Goal: Task Accomplishment & Management: Manage account settings

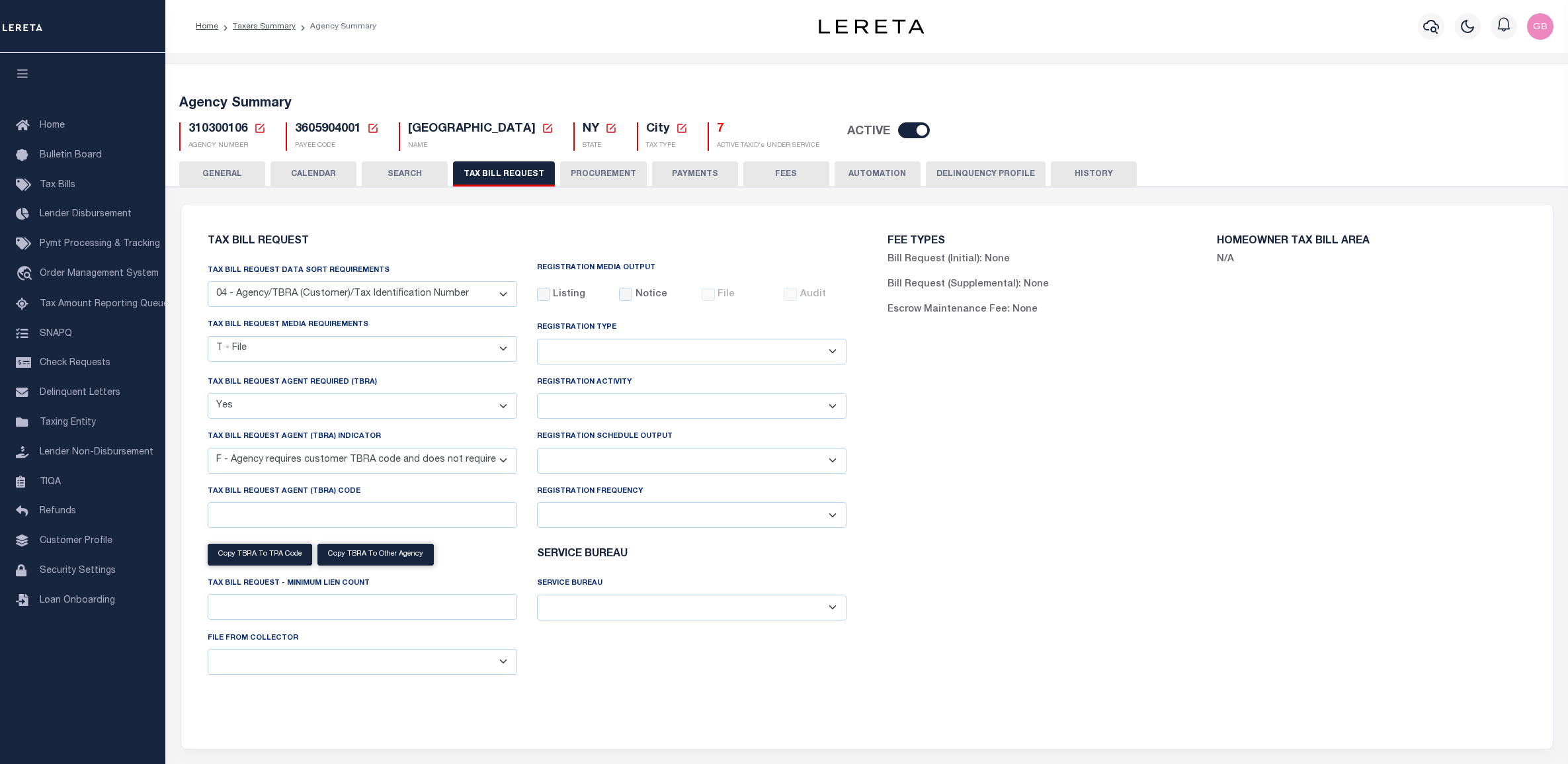
select select "28"
select select "22"
select select "true"
select select "14"
select select
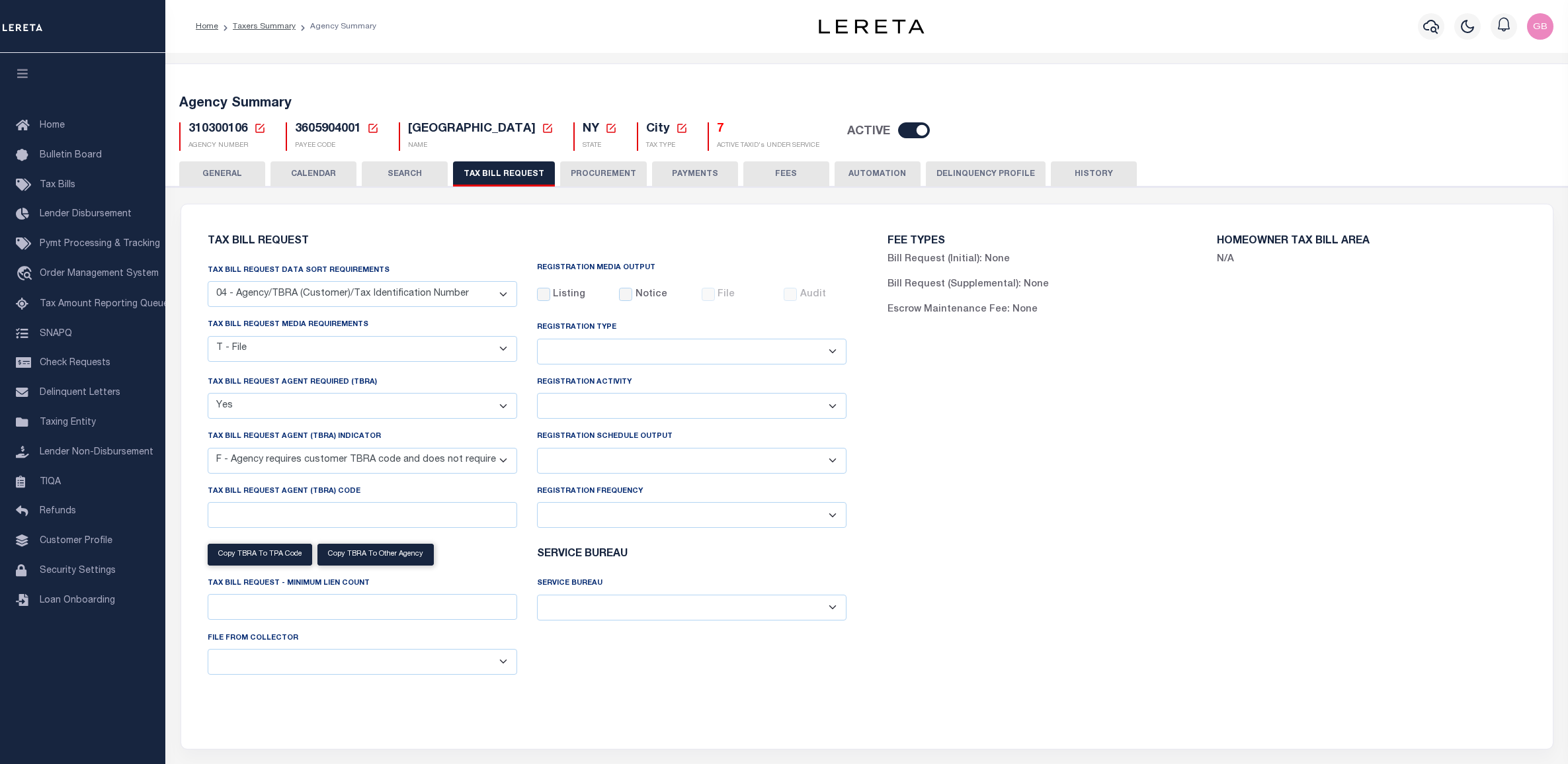
select select "100"
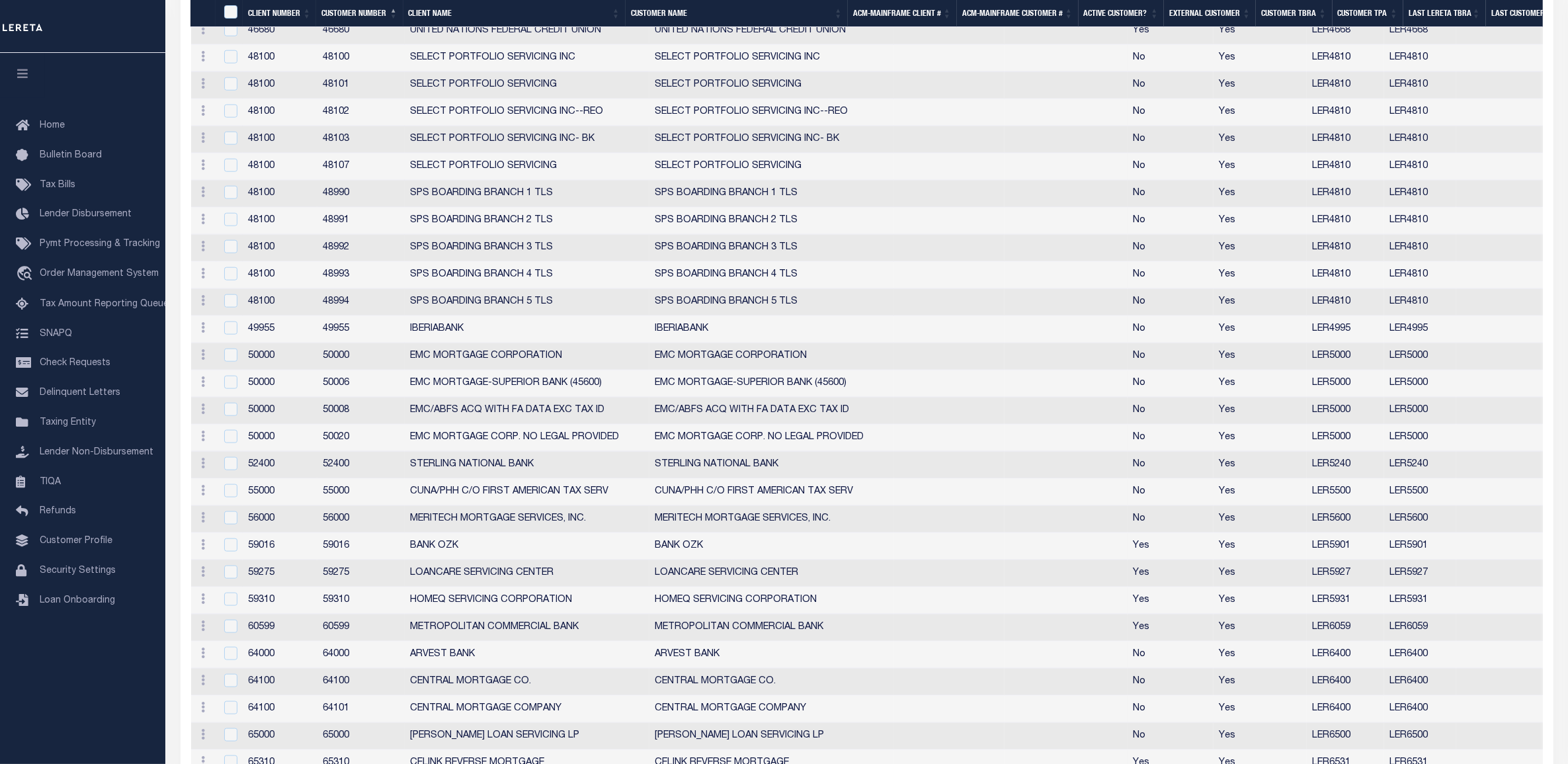
scroll to position [1925, 0]
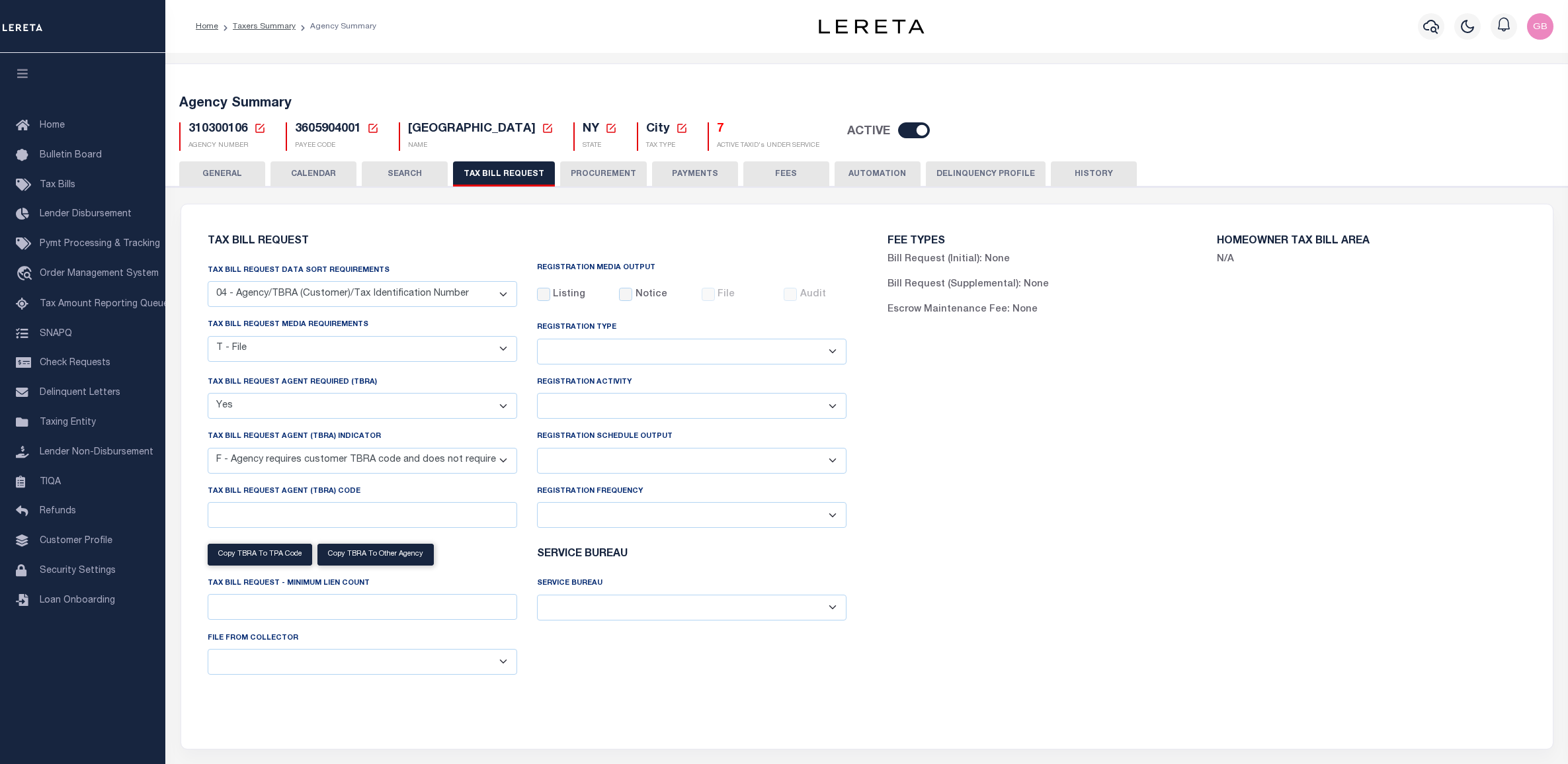
select select "28"
select select "22"
select select "true"
select select "14"
select select
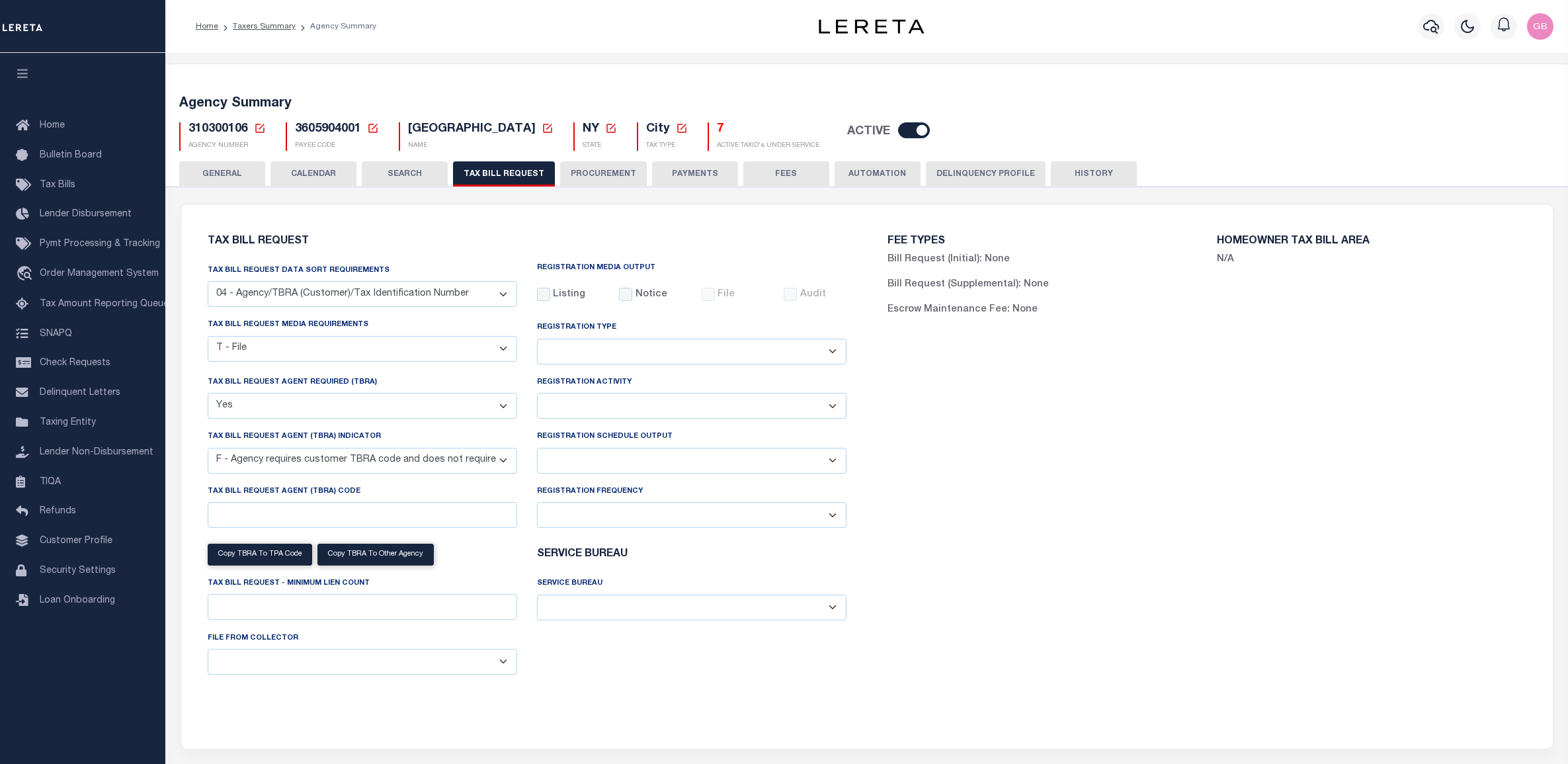
select select "100"
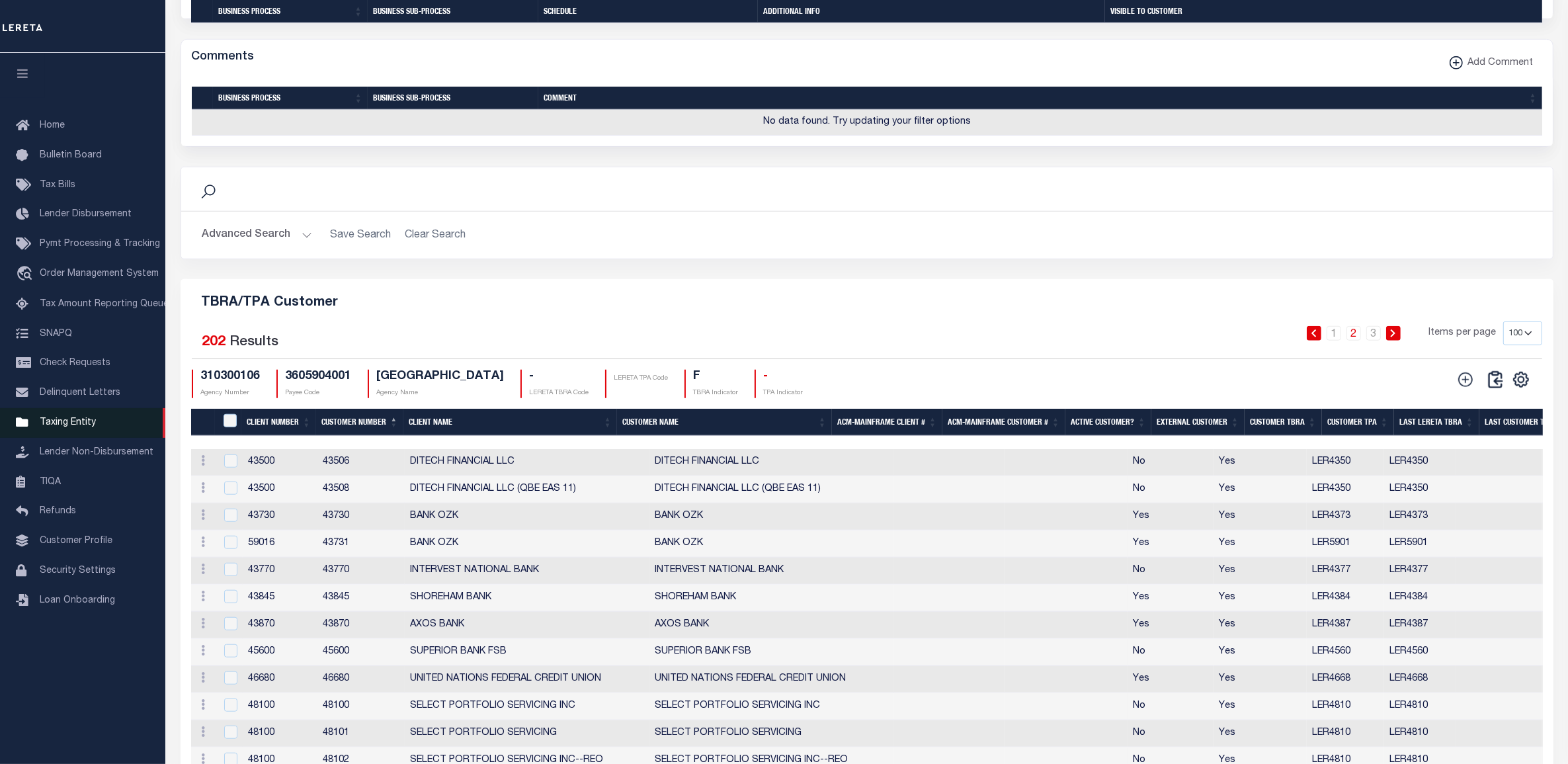
scroll to position [1163, 0]
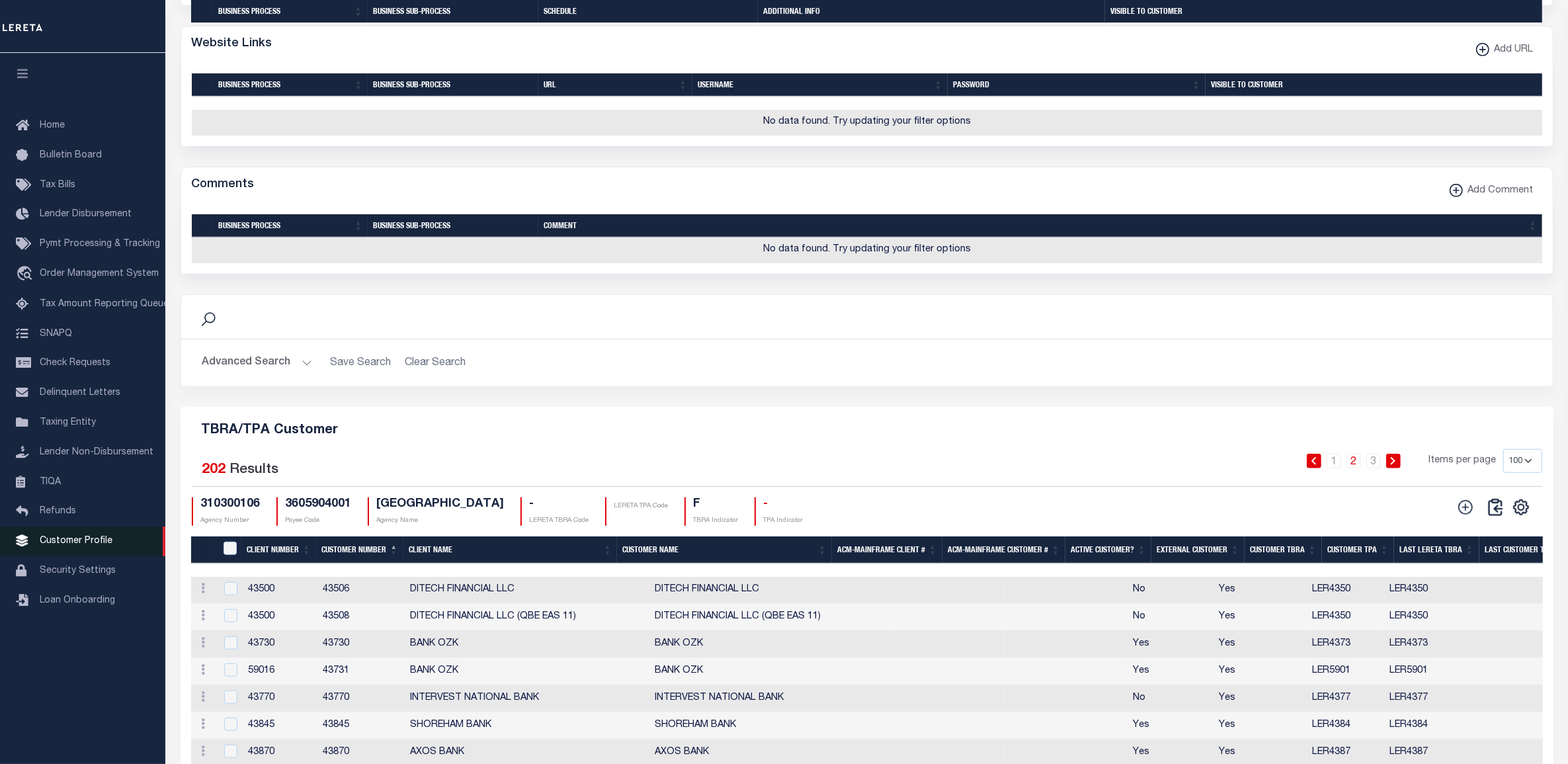
click at [76, 556] on link "Customer Profile" at bounding box center [83, 541] width 166 height 30
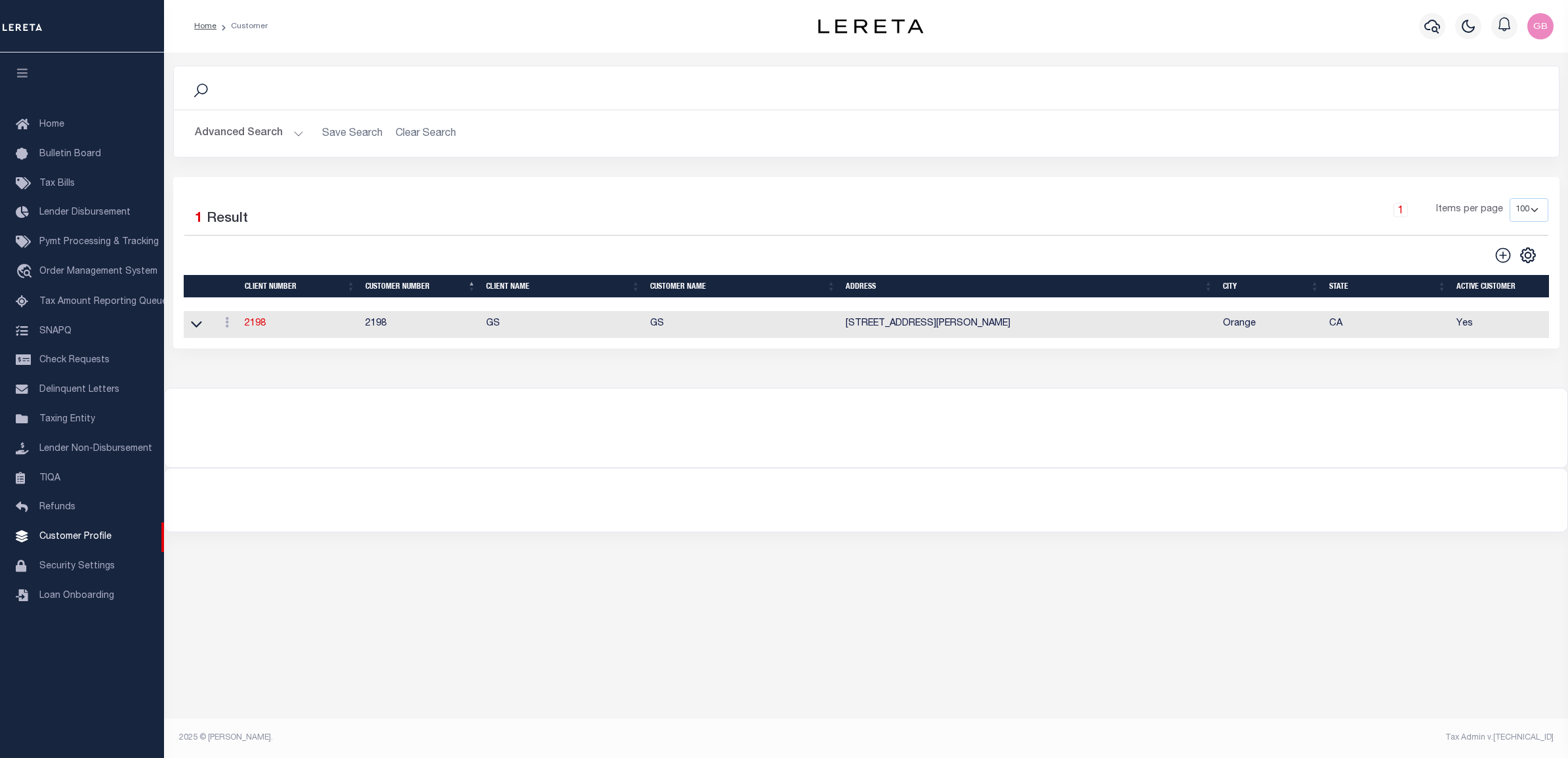
click at [263, 135] on button "Advanced Search" at bounding box center [249, 134] width 109 height 26
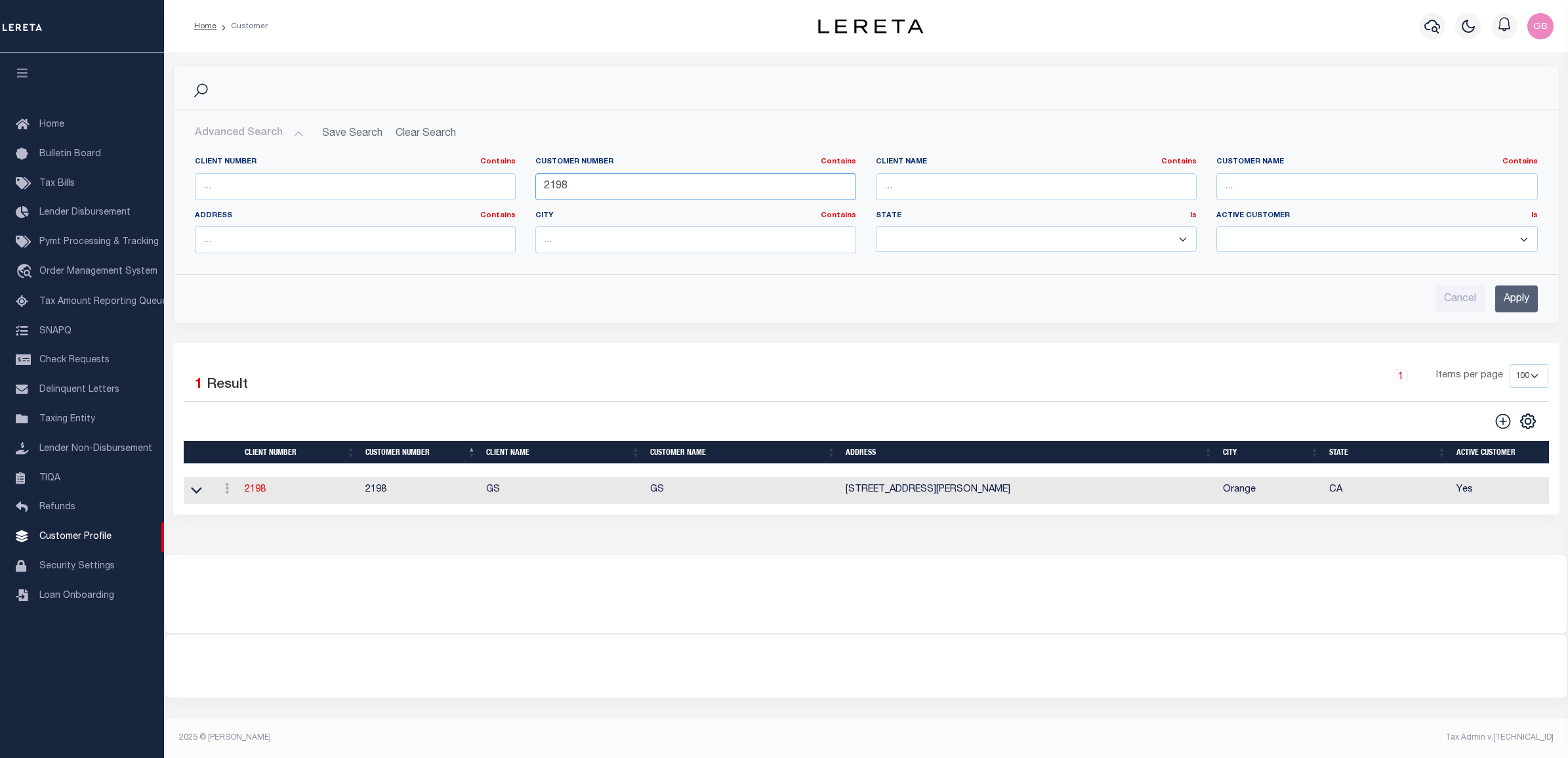
drag, startPoint x: 608, startPoint y: 185, endPoint x: 461, endPoint y: 185, distance: 147.0
click at [461, 185] on div "Client Number Contains Contains Is Customer Number Contains Contains Is 2198 Is" at bounding box center [866, 211] width 1362 height 107
type input "67571"
click at [1517, 302] on input "Apply" at bounding box center [1517, 299] width 43 height 27
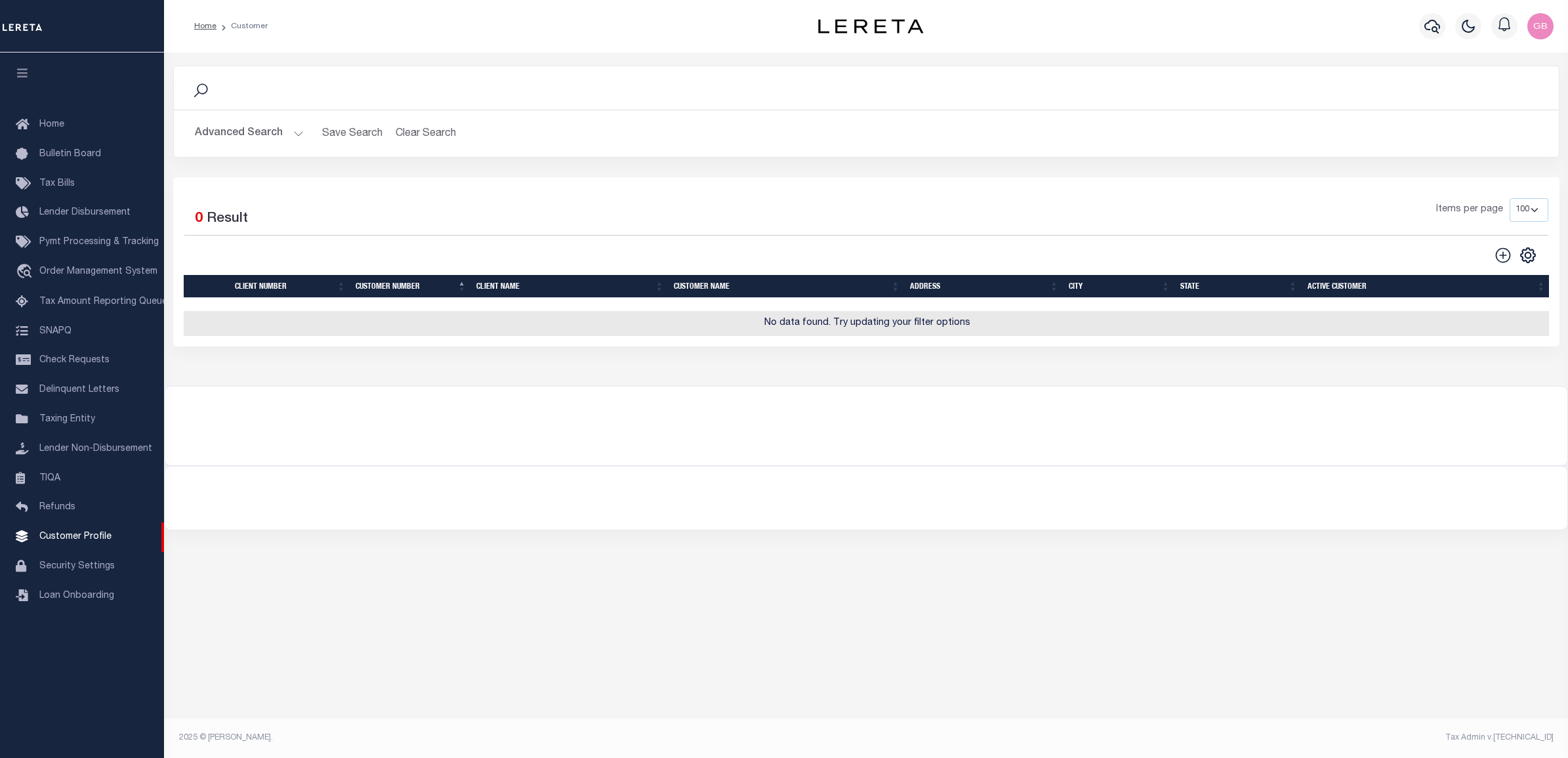
click at [286, 125] on button "Advanced Search" at bounding box center [249, 134] width 109 height 26
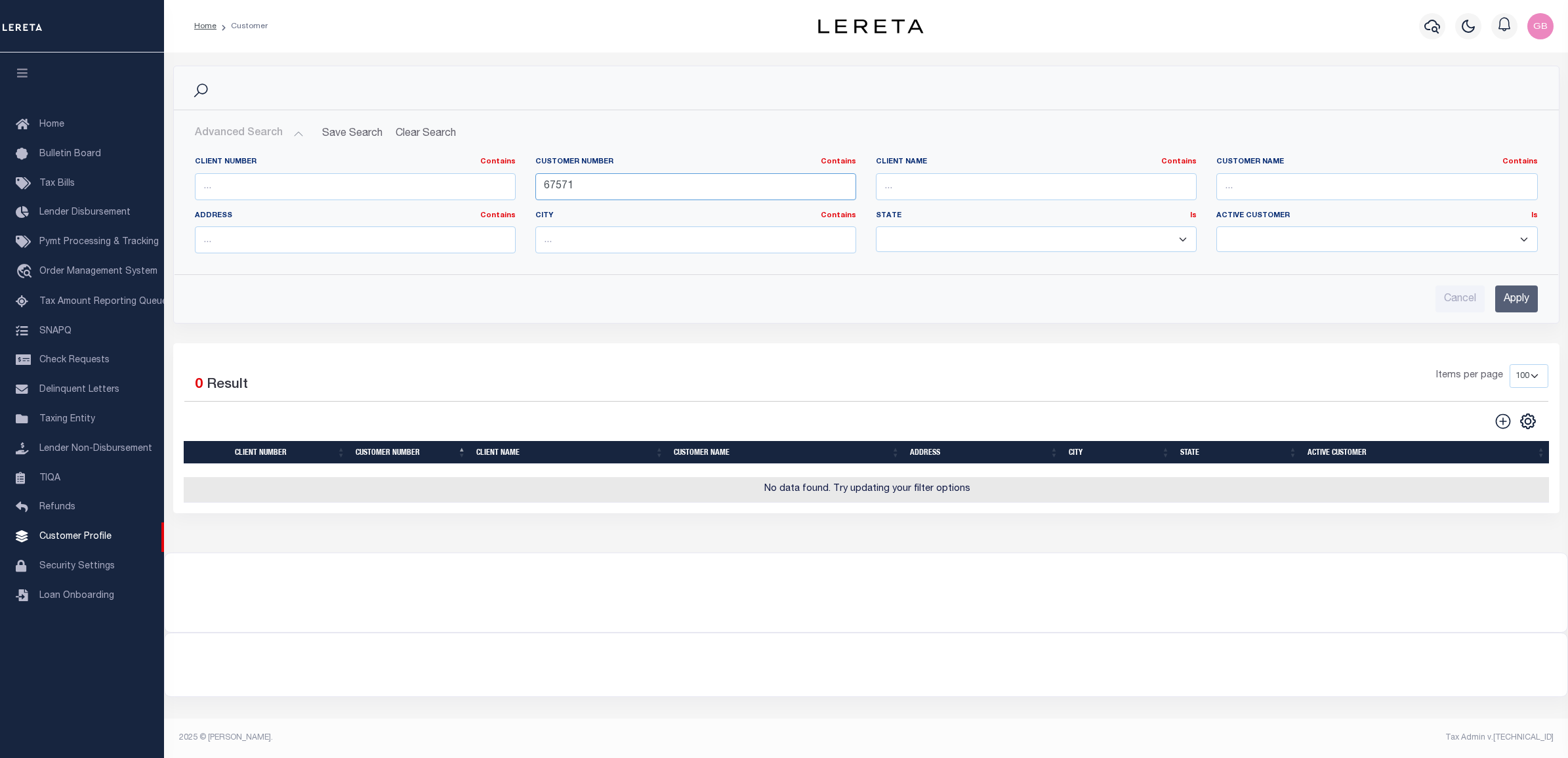
drag, startPoint x: 647, startPoint y: 179, endPoint x: 503, endPoint y: 189, distance: 144.3
click at [503, 189] on div "Client Number Contains Contains Is Customer Number Contains Contains Is 67571 Is" at bounding box center [866, 211] width 1362 height 107
click at [1095, 192] on input "text" at bounding box center [1035, 187] width 321 height 27
type input "storm"
click at [1519, 303] on input "Apply" at bounding box center [1517, 299] width 43 height 27
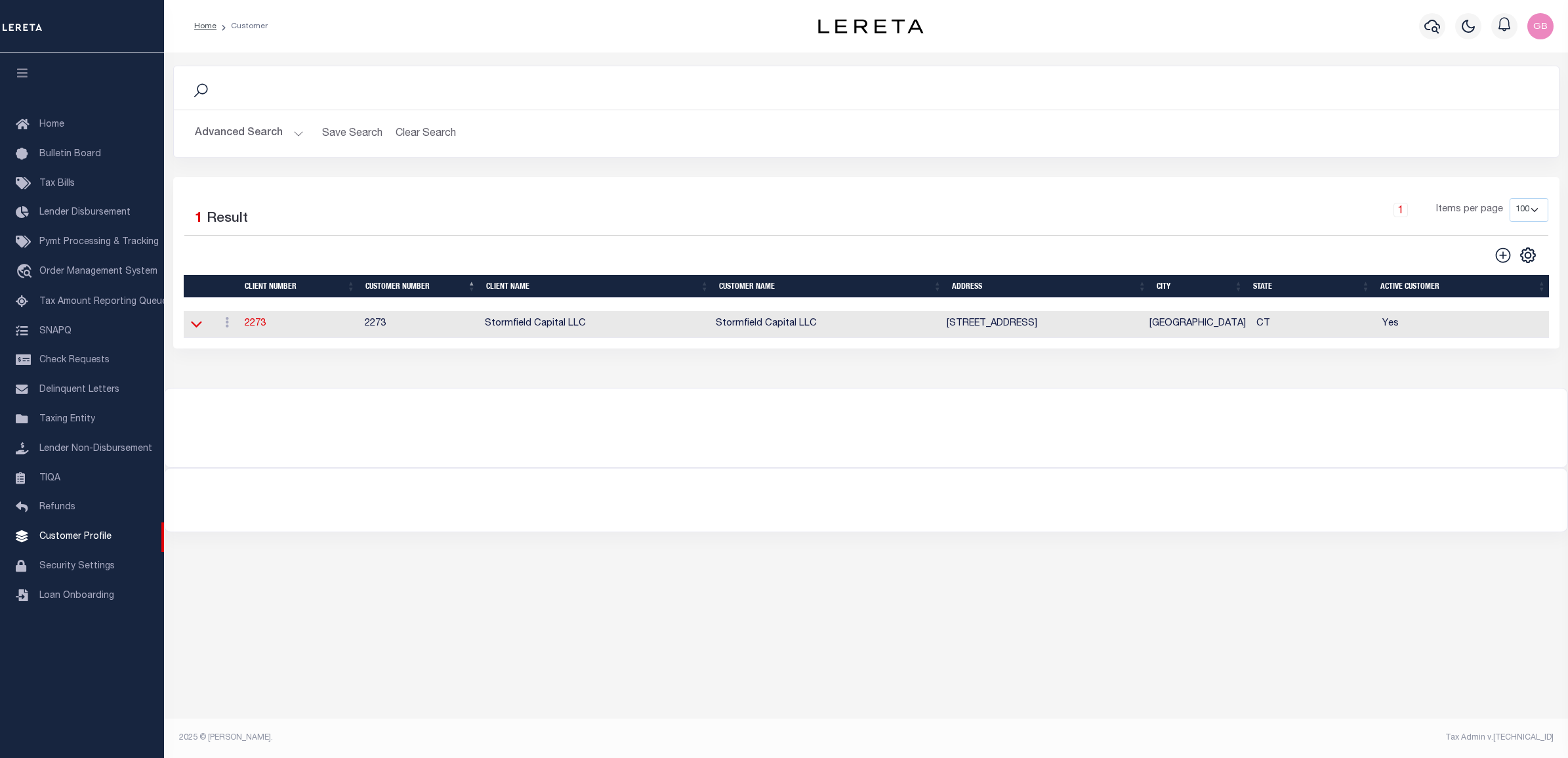
click at [191, 330] on icon at bounding box center [196, 324] width 11 height 14
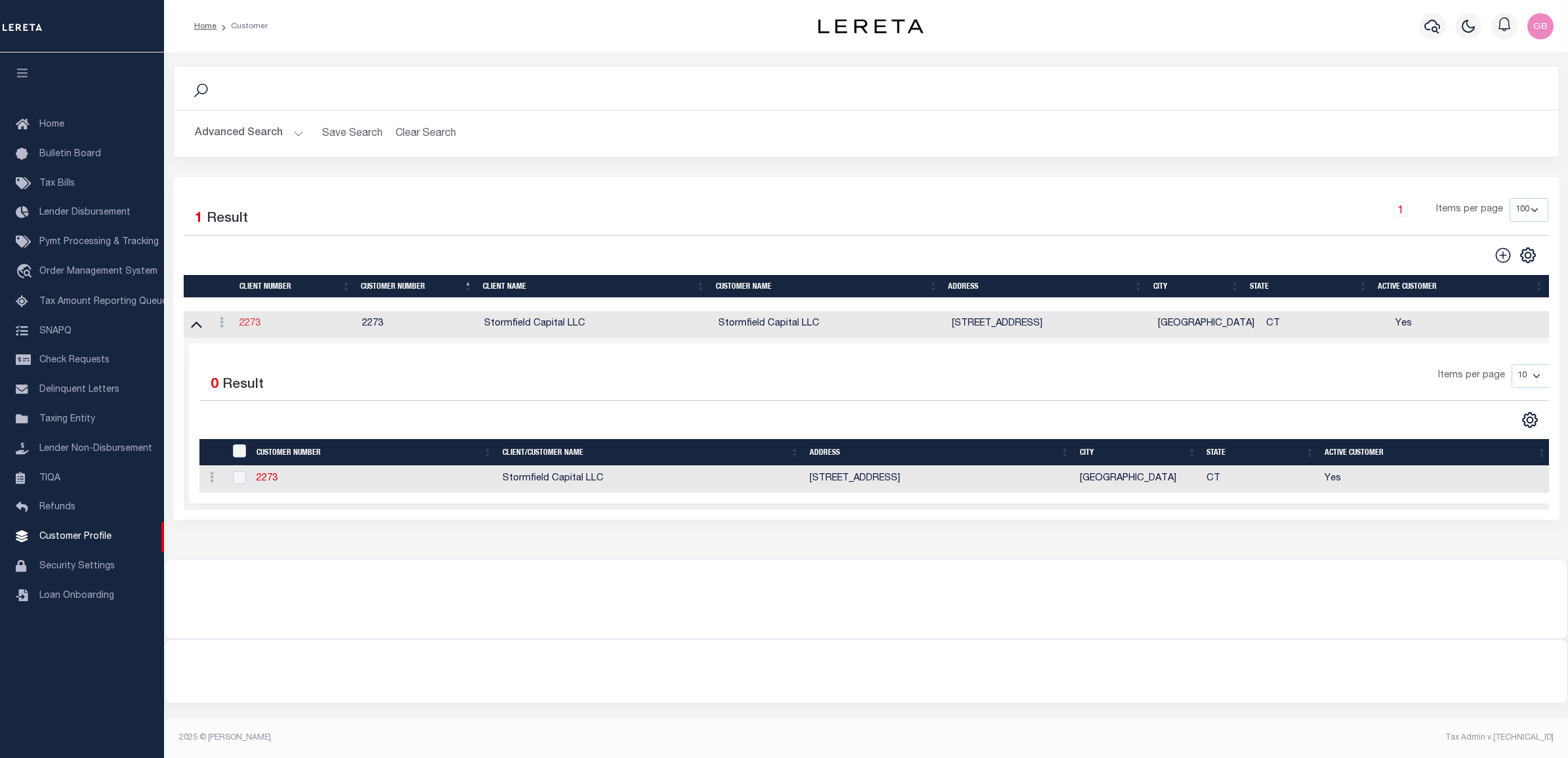
click at [254, 323] on link "2273" at bounding box center [249, 323] width 21 height 9
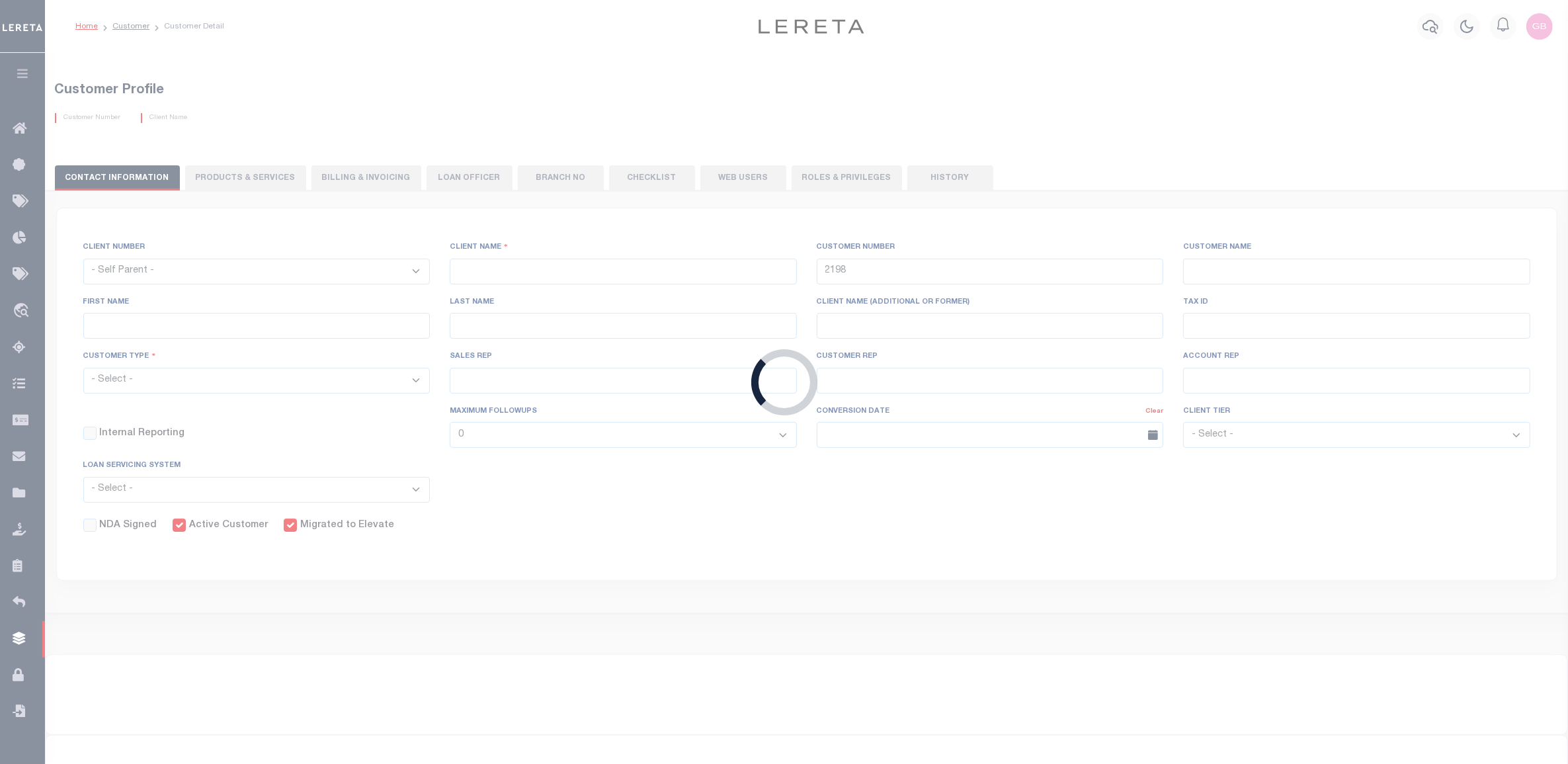
select select
type input "Stormfield Capital LLC"
type input "2273"
type input "Stormfield Capital LLC"
type input "Debra"
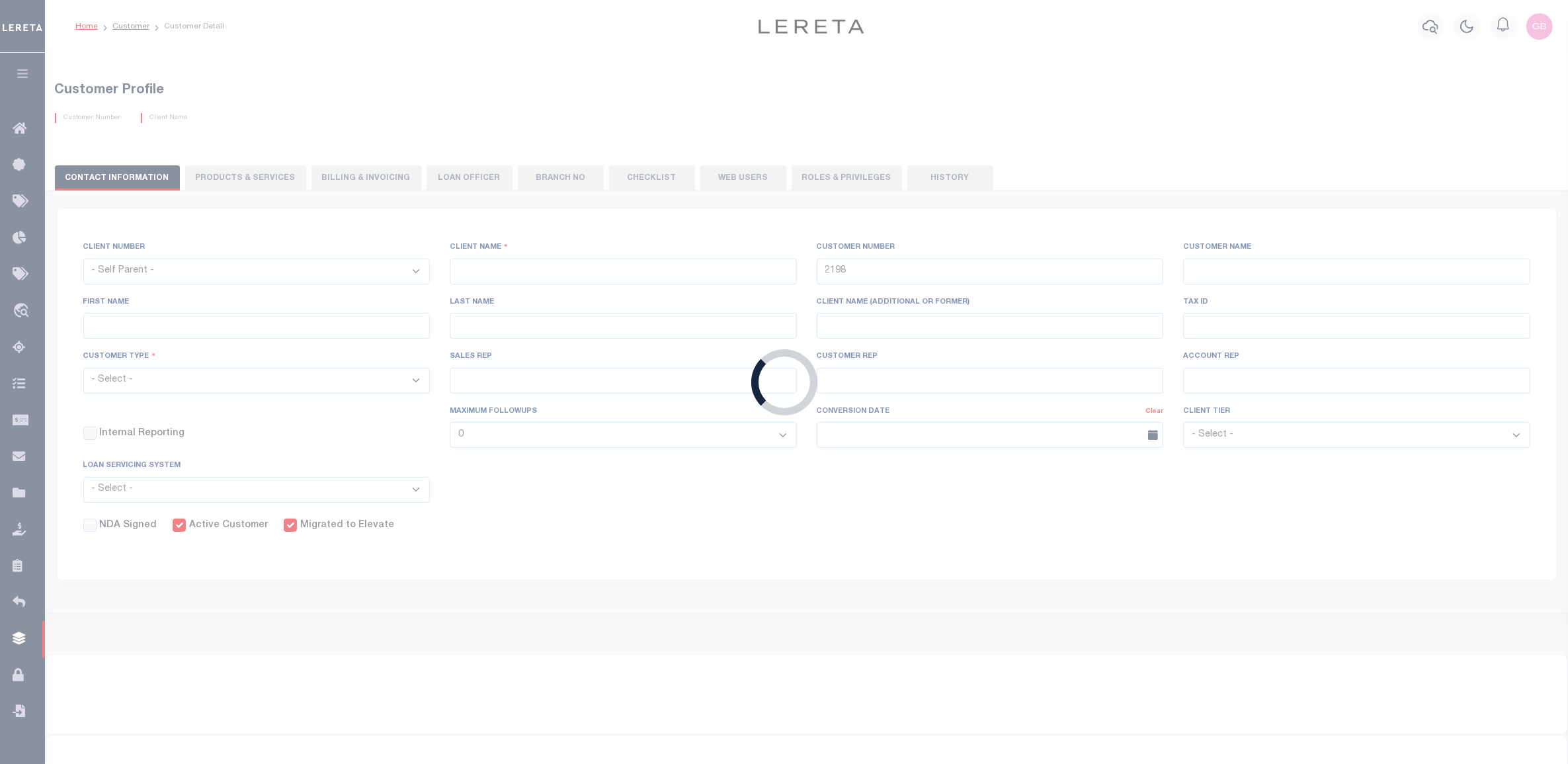
type input "Dorin"
select select "Mixed Portfolio"
type input "John Stachowsky"
type input "Debbie Vecellio"
select select "OTH"
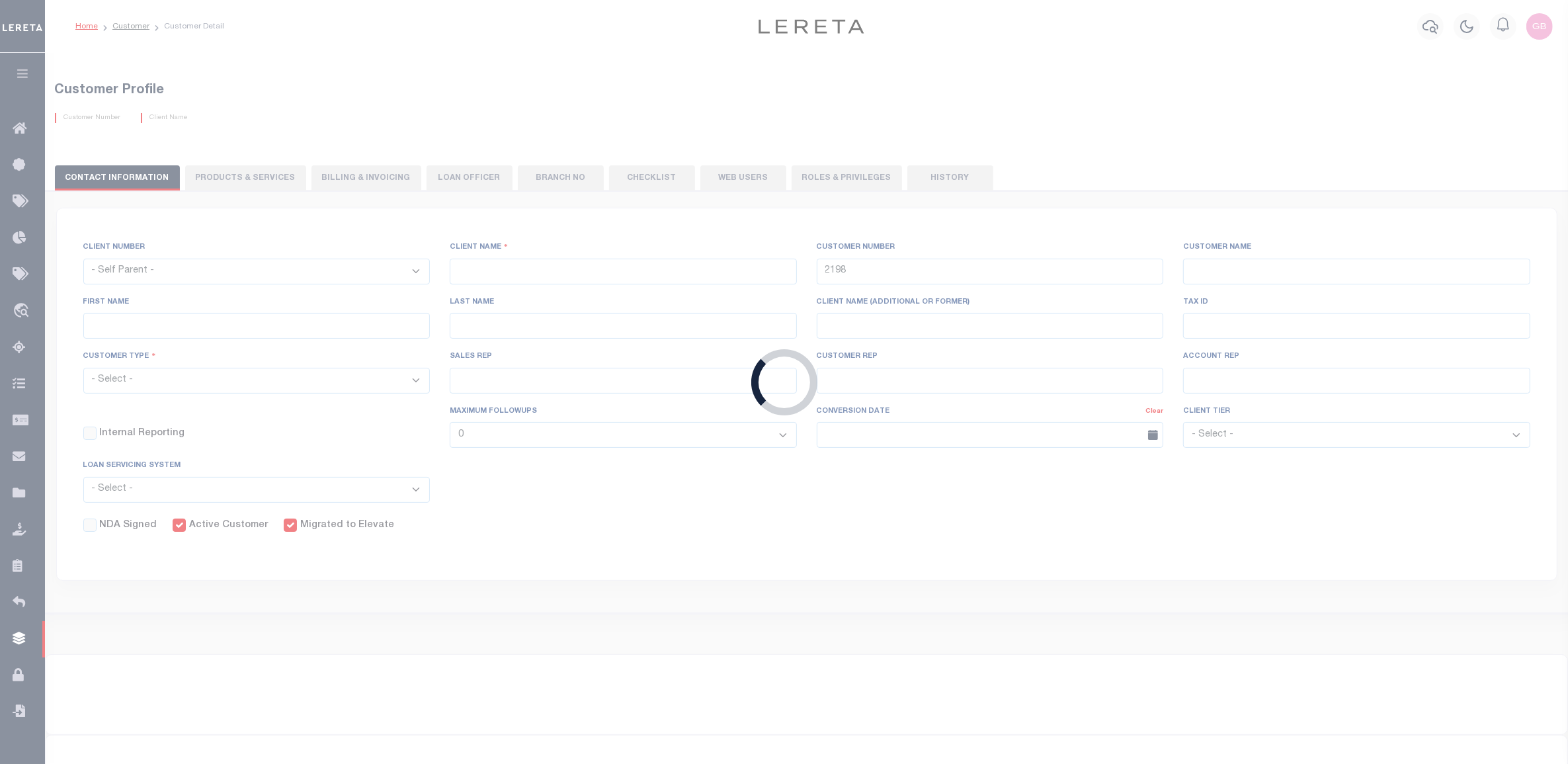
checkbox input "true"
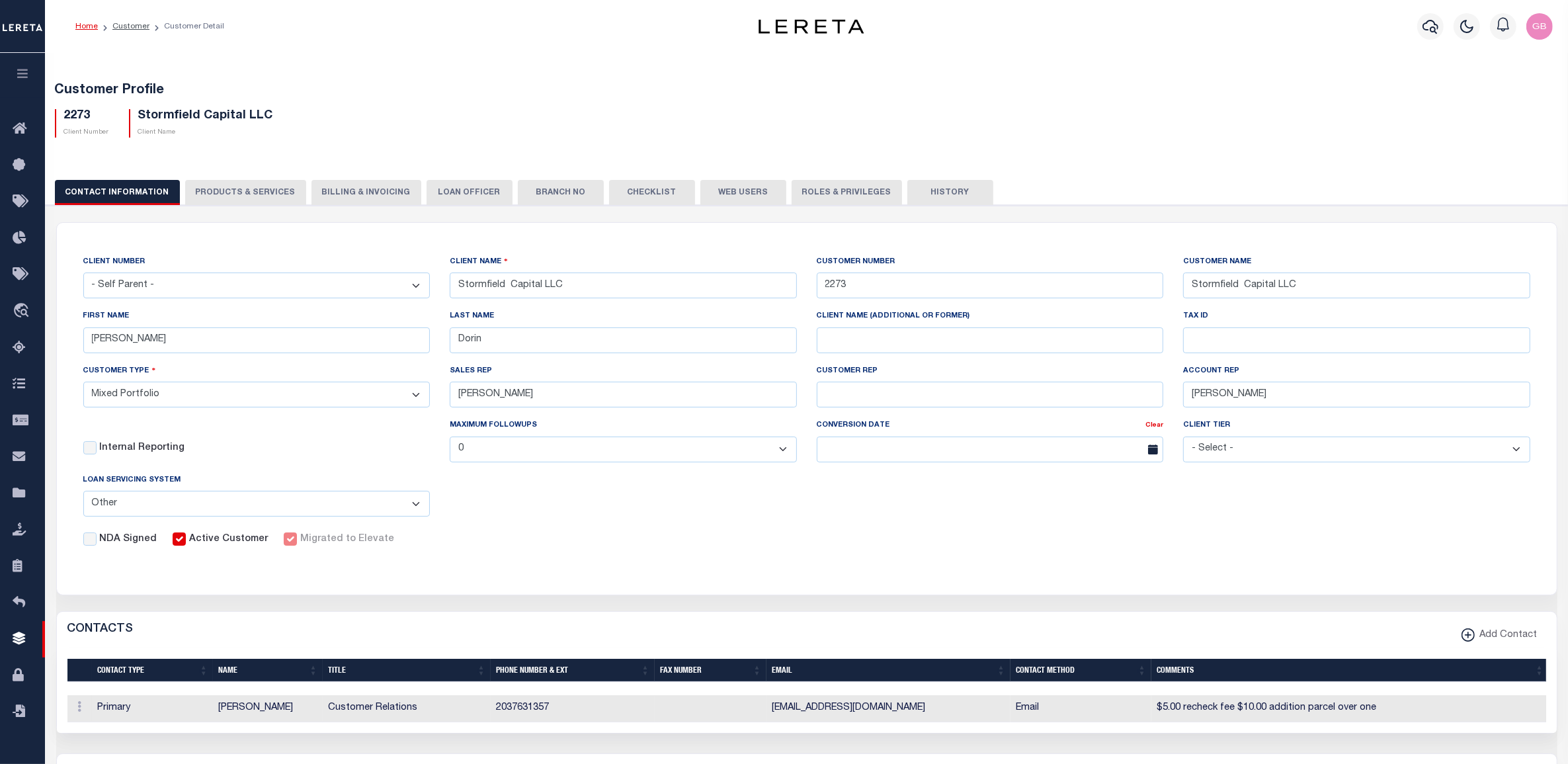
click at [922, 199] on button "History" at bounding box center [950, 192] width 86 height 25
